Goal: Information Seeking & Learning: Learn about a topic

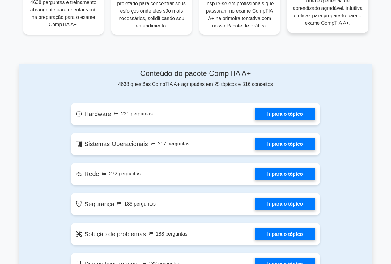
scroll to position [284, 0]
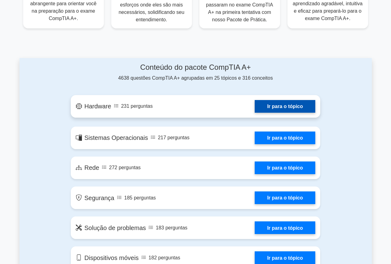
click at [277, 105] on link "Ir para o tópico" at bounding box center [285, 106] width 61 height 13
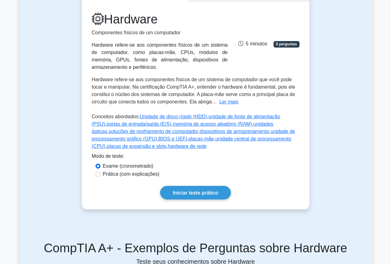
scroll to position [62, 0]
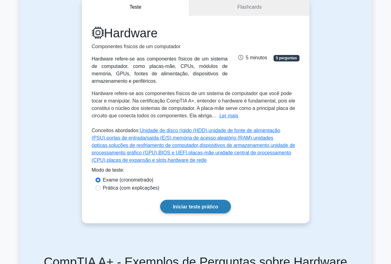
click at [200, 206] on font "Iniciar teste prático" at bounding box center [195, 206] width 45 height 5
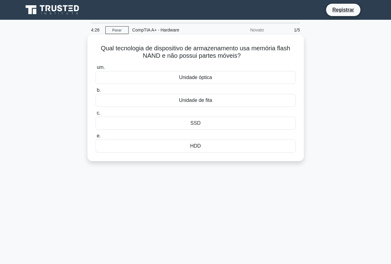
click at [196, 122] on font "SSD" at bounding box center [195, 122] width 10 height 5
click at [95, 115] on input "c. SSD" at bounding box center [95, 113] width 0 height 4
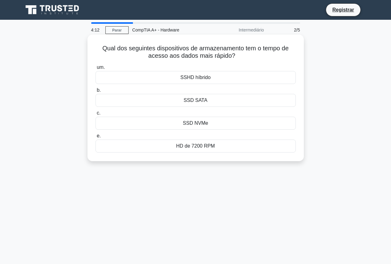
click at [210, 123] on div "SSD NVMe" at bounding box center [195, 123] width 200 height 13
click at [95, 115] on input "c. SSD NVMe" at bounding box center [95, 113] width 0 height 4
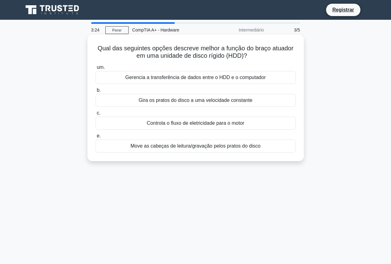
click at [236, 145] on font "Move as cabeças de leitura/gravação pelos pratos do disco" at bounding box center [195, 145] width 130 height 5
click at [95, 138] on input "e. Move as cabeças de leitura/gravação pelos pratos do disco" at bounding box center [95, 136] width 0 height 4
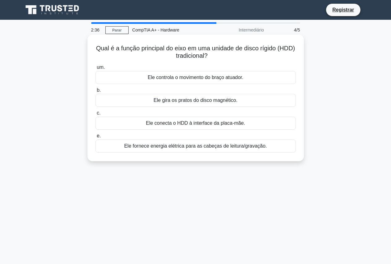
click at [204, 101] on font "Ele gira os pratos do disco magnético." at bounding box center [196, 100] width 84 height 5
click at [95, 92] on input "b. Ele gira os pratos do disco magnético." at bounding box center [95, 90] width 0 height 4
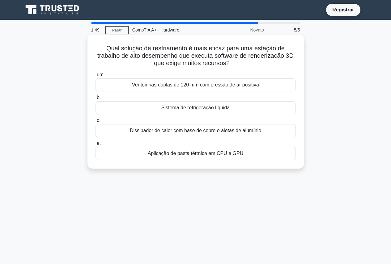
click at [191, 110] on font "Sistema de refrigeração líquida" at bounding box center [195, 107] width 68 height 5
click at [95, 100] on input "b. Sistema de refrigeração líquida" at bounding box center [95, 98] width 0 height 4
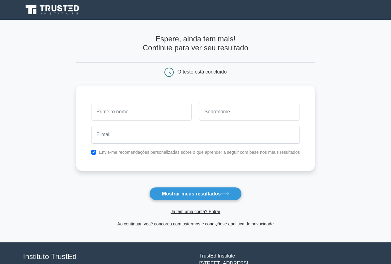
click at [167, 110] on input "text" at bounding box center [141, 112] width 101 height 18
type input "Avelino"
click at [215, 112] on input "text" at bounding box center [249, 112] width 101 height 18
type input "Júlio"
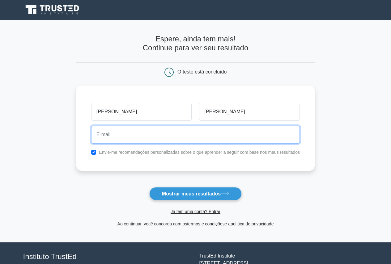
click at [145, 131] on input "email" at bounding box center [195, 135] width 209 height 18
type input "avelinojulio.ao@gmail.com"
click at [168, 135] on input "avelinojulio.ao@gmail.com" at bounding box center [195, 135] width 209 height 18
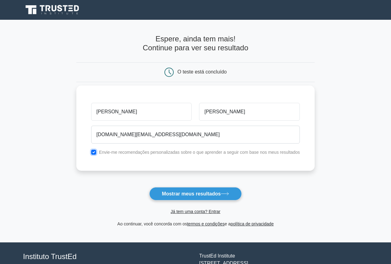
click at [96, 152] on input "checkbox" at bounding box center [93, 152] width 5 height 5
checkbox input "false"
click at [134, 117] on input "[PERSON_NAME]" at bounding box center [141, 112] width 101 height 18
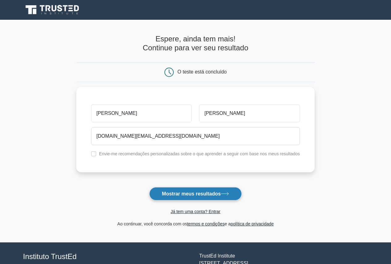
click at [185, 192] on font "Mostrar meus resultados" at bounding box center [191, 193] width 59 height 5
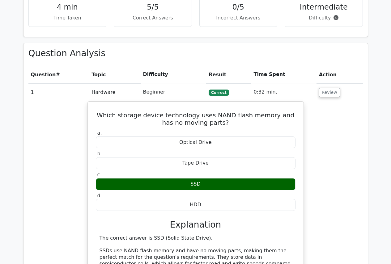
scroll to position [371, 0]
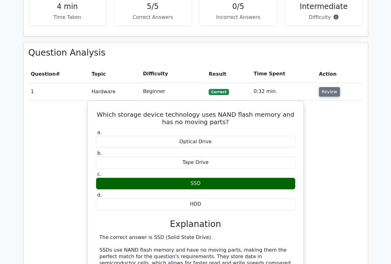
click at [334, 87] on button "Review" at bounding box center [329, 92] width 21 height 10
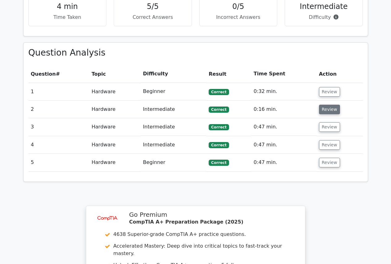
click at [330, 105] on button "Review" at bounding box center [329, 110] width 21 height 10
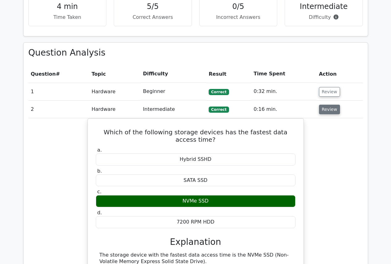
click at [330, 105] on button "Review" at bounding box center [329, 110] width 21 height 10
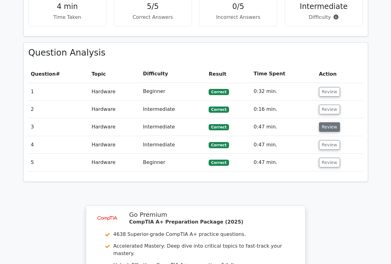
click at [331, 122] on button "Review" at bounding box center [329, 127] width 21 height 10
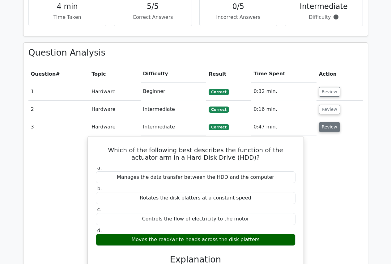
click at [329, 122] on button "Review" at bounding box center [329, 127] width 21 height 10
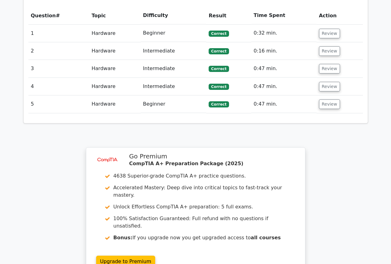
scroll to position [433, 0]
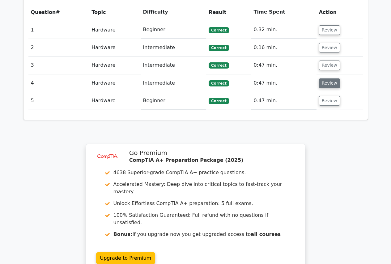
click at [330, 78] on button "Review" at bounding box center [329, 83] width 21 height 10
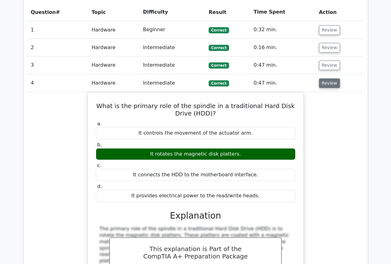
click at [330, 78] on button "Review" at bounding box center [329, 83] width 21 height 10
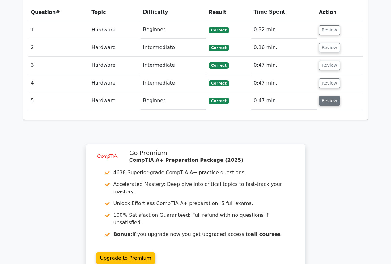
click at [328, 96] on button "Review" at bounding box center [329, 101] width 21 height 10
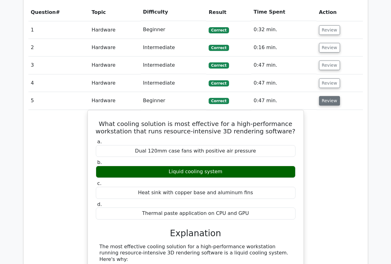
click at [328, 96] on button "Review" at bounding box center [329, 101] width 21 height 10
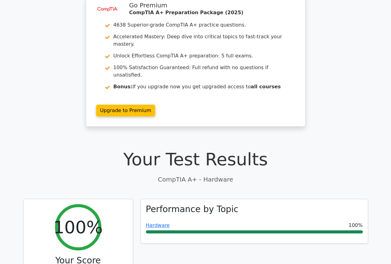
scroll to position [0, 0]
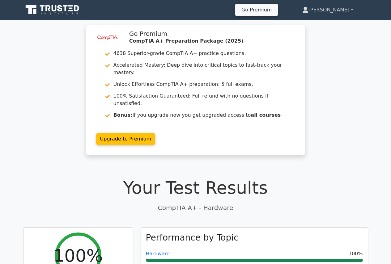
click at [353, 7] on link "[PERSON_NAME]" at bounding box center [327, 10] width 81 height 12
click at [330, 34] on link "Settings" at bounding box center [312, 34] width 49 height 10
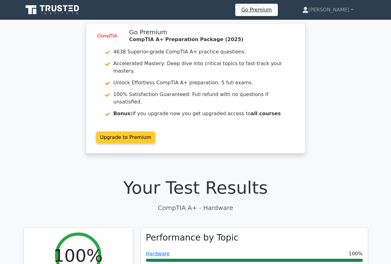
click at [129, 132] on link "Upgrade to Premium" at bounding box center [125, 138] width 59 height 12
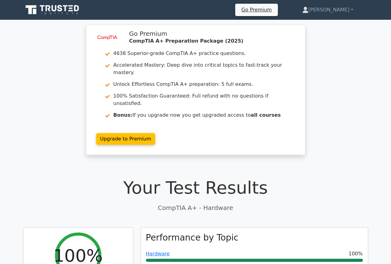
click at [56, 9] on icon at bounding box center [54, 8] width 5 height 6
